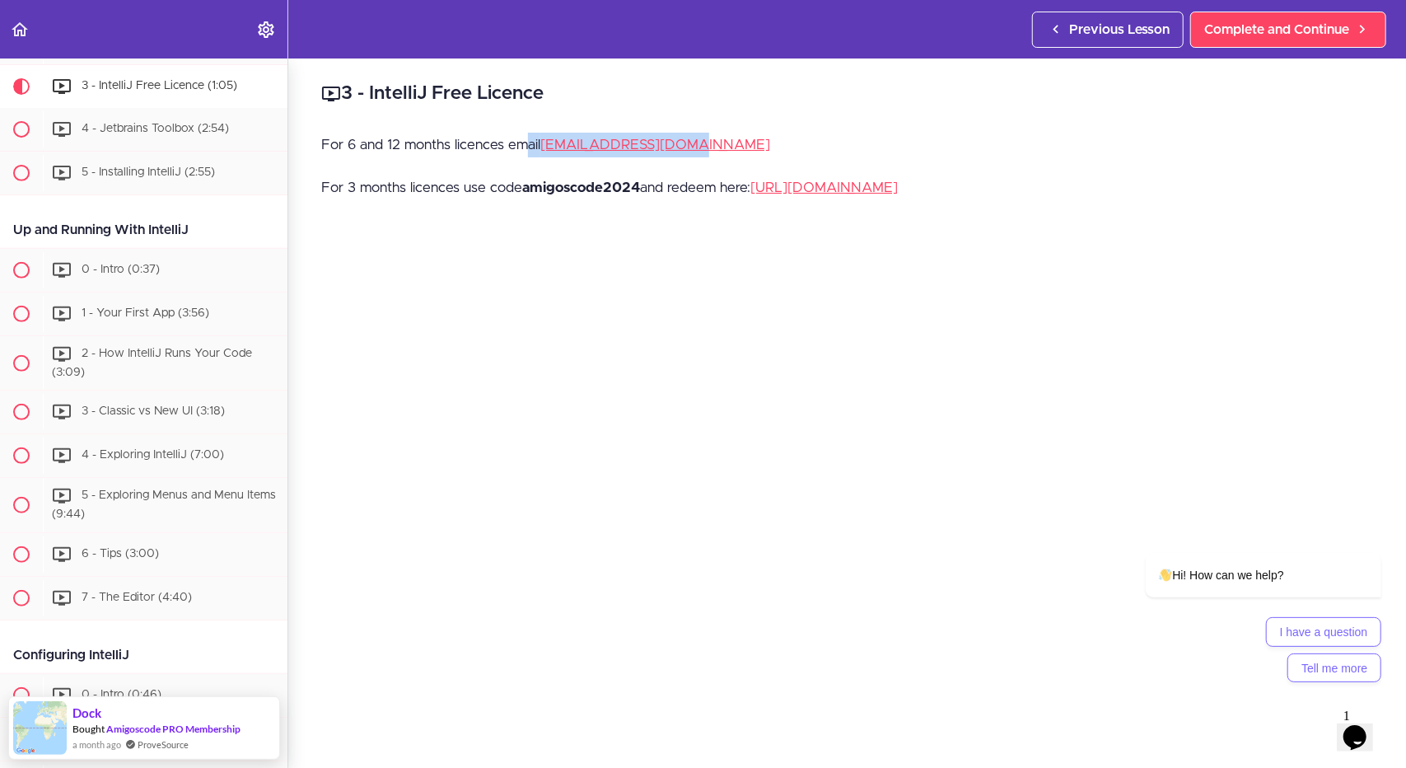
drag, startPoint x: 728, startPoint y: 143, endPoint x: 540, endPoint y: 138, distance: 187.9
click at [531, 138] on p "For 6 and 12 months licences email [EMAIL_ADDRESS][DOMAIN_NAME]" at bounding box center [847, 145] width 1052 height 25
click at [753, 117] on div "3 - IntelliJ Free Licence For 6 and 12 months licences email [EMAIL_ADDRESS][DO…" at bounding box center [847, 412] width 1118 height 709
drag, startPoint x: 727, startPoint y: 148, endPoint x: 547, endPoint y: 154, distance: 179.7
click at [547, 154] on p "For 6 and 12 months licences email [EMAIL_ADDRESS][DOMAIN_NAME]" at bounding box center [847, 145] width 1052 height 25
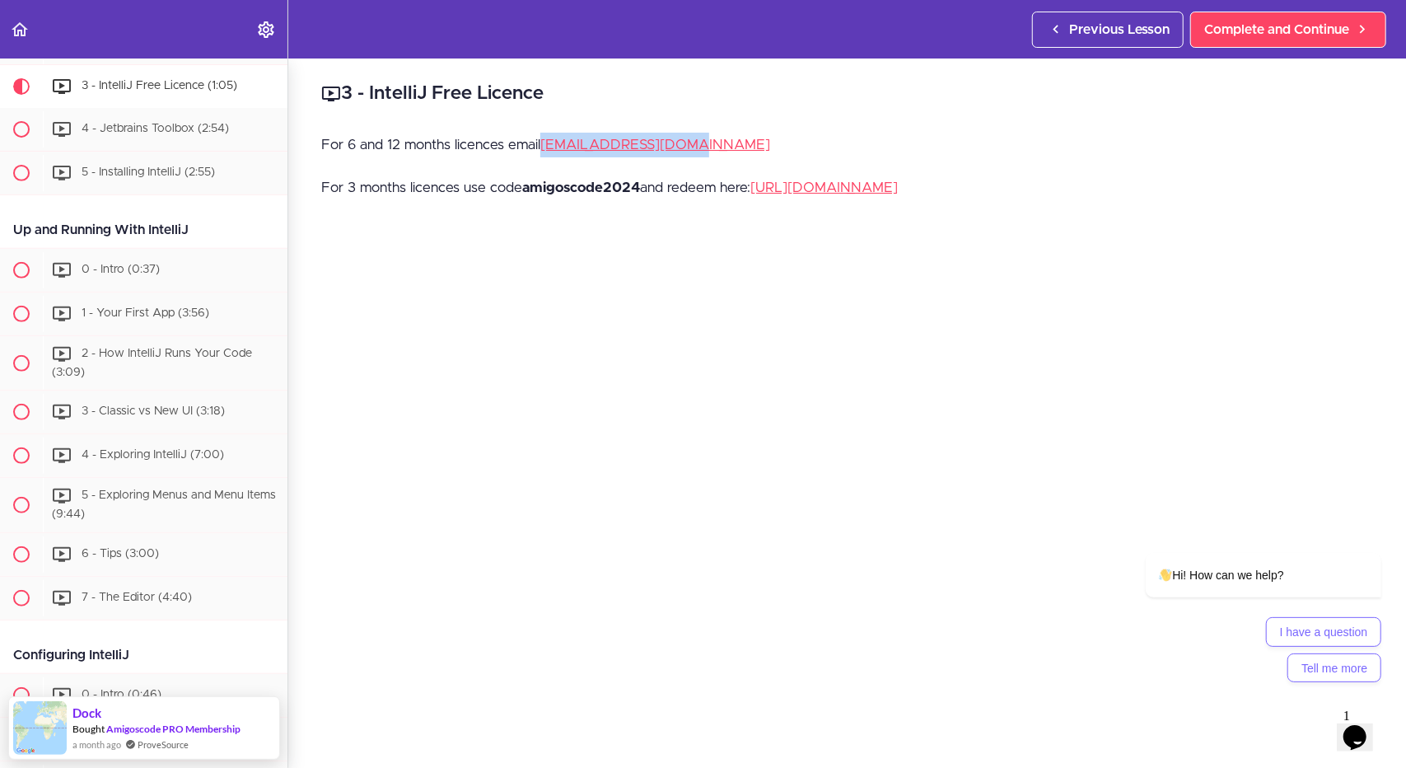
copy link "[EMAIL_ADDRESS][DOMAIN_NAME]"
click at [140, 88] on span "3 - IntelliJ Free Licence (1:05)" at bounding box center [160, 86] width 156 height 12
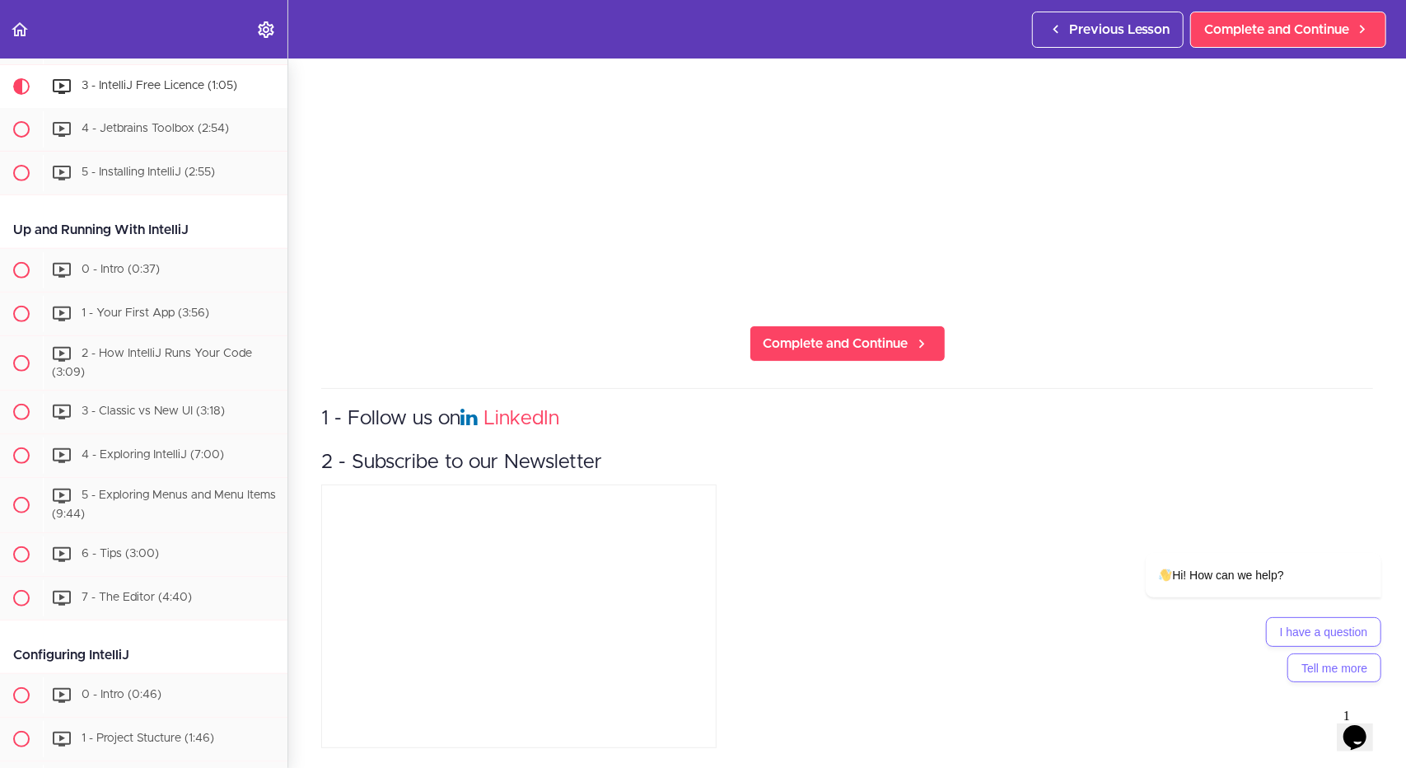
scroll to position [542, 0]
click at [848, 324] on link "Complete and Continue" at bounding box center [848, 342] width 196 height 36
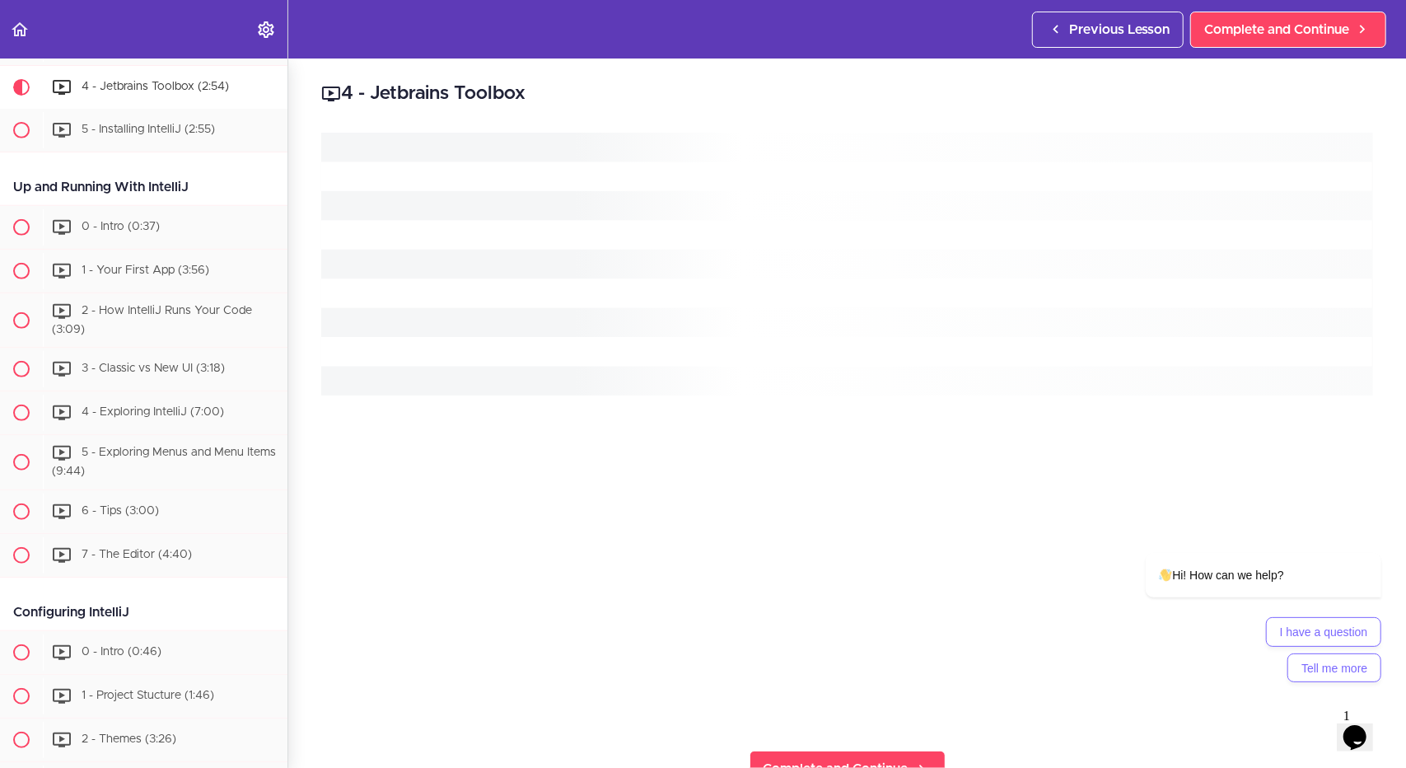
scroll to position [456, 0]
